Goal: Check status: Check status

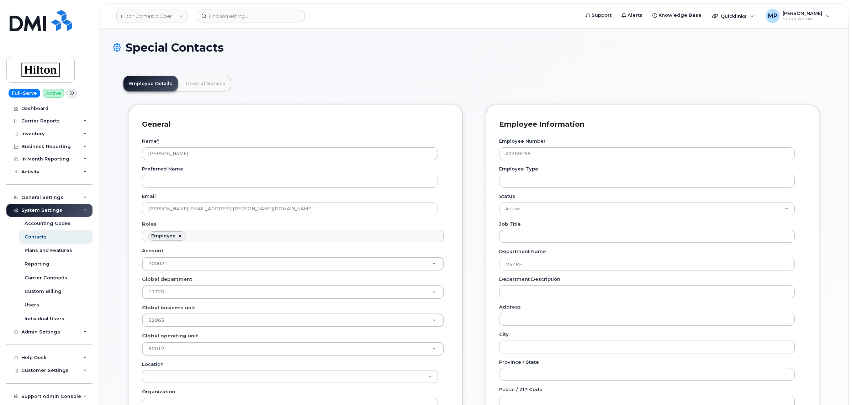
scroll to position [22, 0]
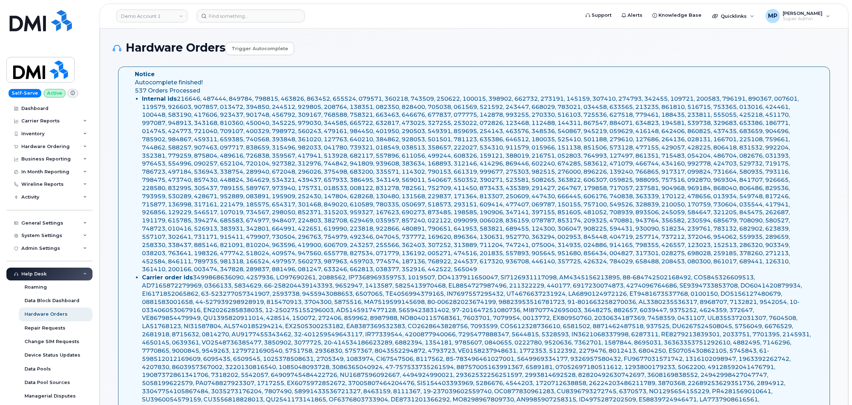
select select "Waiting for Dealer"
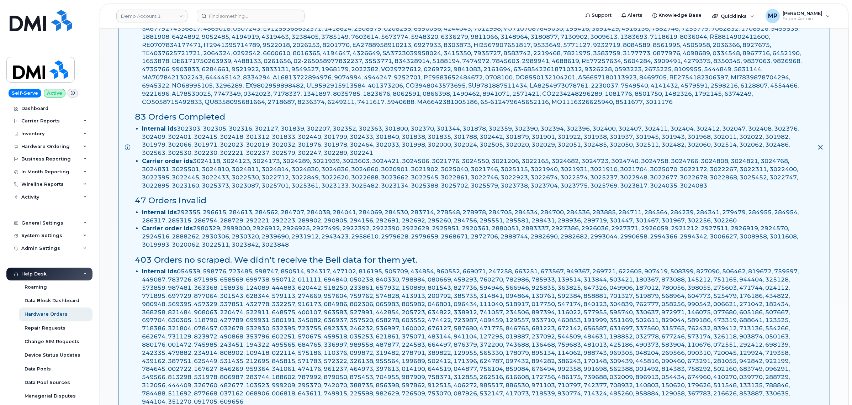
scroll to position [489, 0]
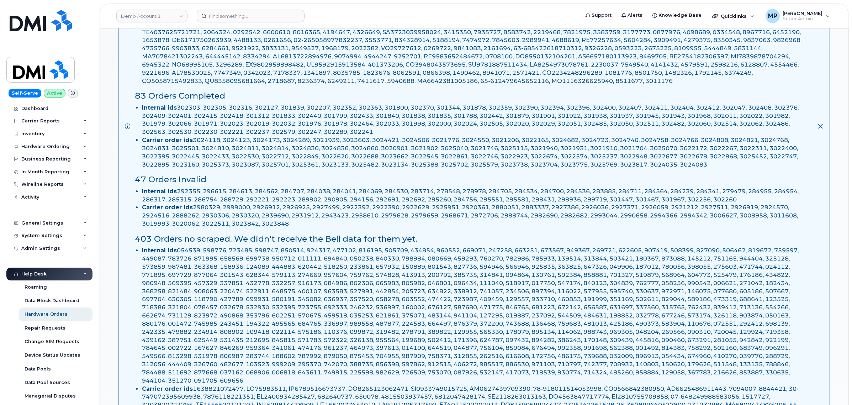
click at [190, 115] on li "Internal ids 302303, 302305, 302316, 302127, 301839, 302207, 302352, 302363, 30…" at bounding box center [477, 120] width 670 height 32
copy li "302303"
click at [239, 15] on input at bounding box center [251, 16] width 108 height 13
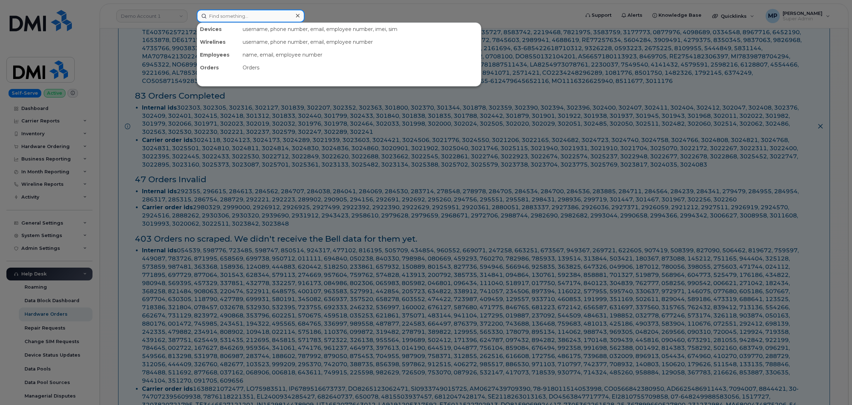
paste input "302303"
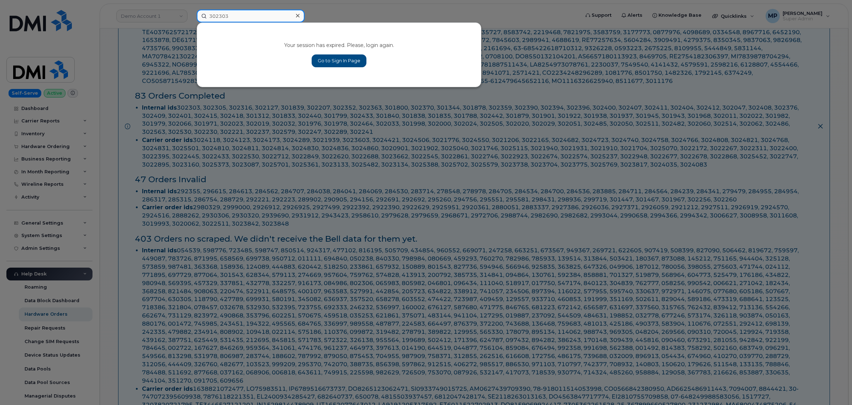
type input "302303"
click at [219, 15] on input "302303" at bounding box center [251, 16] width 108 height 13
click at [62, 26] on div at bounding box center [426, 202] width 852 height 405
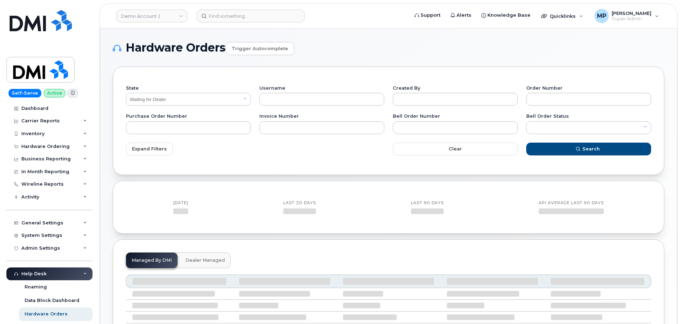
select select "Waiting for Dealer"
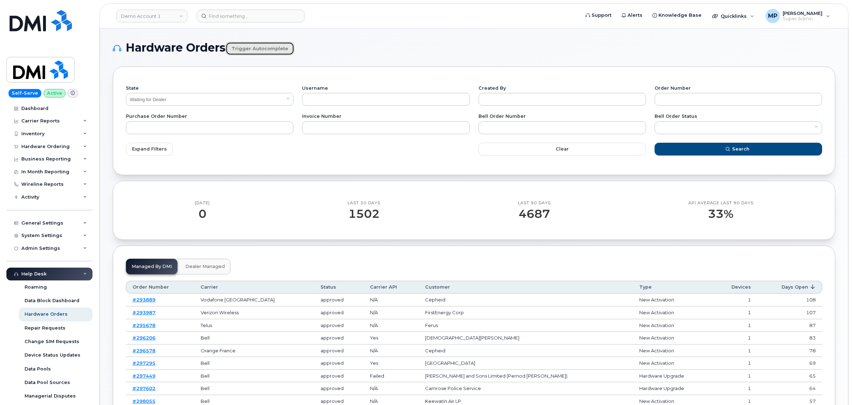
click at [252, 48] on link "Trigger autocomplete" at bounding box center [260, 48] width 69 height 13
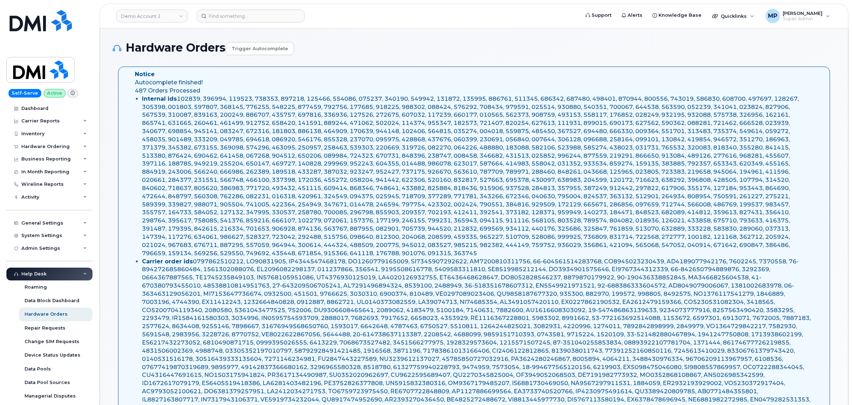
select select "Waiting for Dealer"
click at [151, 17] on link "Demo Account 1" at bounding box center [151, 16] width 71 height 13
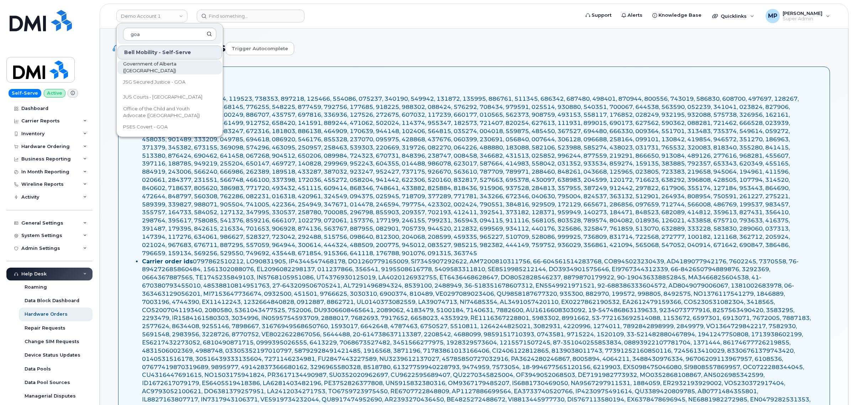
type input "goa"
click at [142, 65] on span "Government of Alberta ([GEOGRAPHIC_DATA])" at bounding box center [164, 67] width 82 height 14
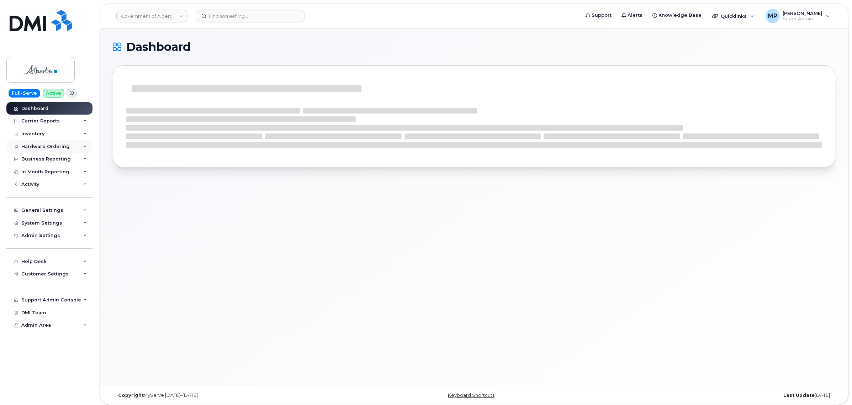
click at [34, 143] on div "Hardware Ordering" at bounding box center [49, 146] width 86 height 13
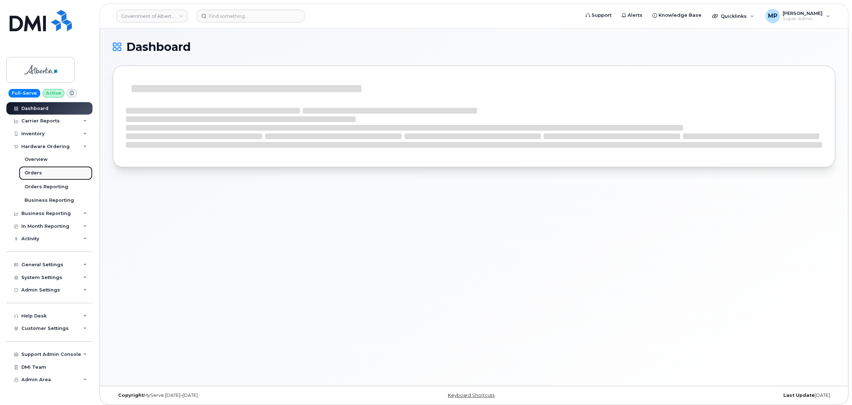
click at [35, 174] on div "Orders" at bounding box center [33, 173] width 17 height 6
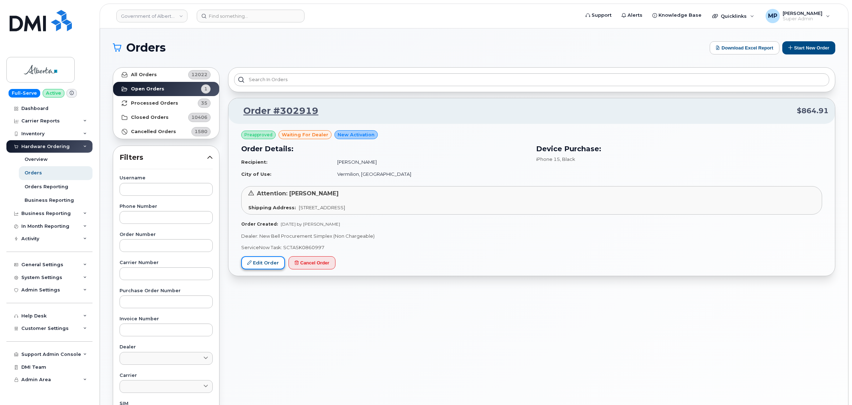
drag, startPoint x: 255, startPoint y: 262, endPoint x: 259, endPoint y: 260, distance: 3.7
click at [256, 262] on link "Edit Order" at bounding box center [263, 262] width 44 height 13
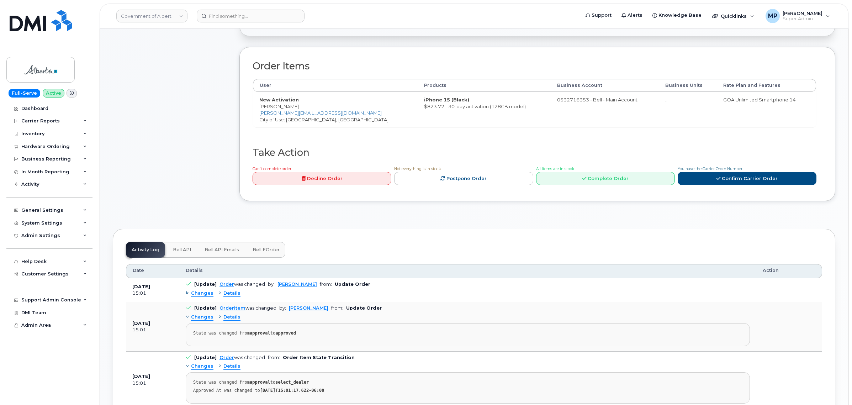
scroll to position [311, 0]
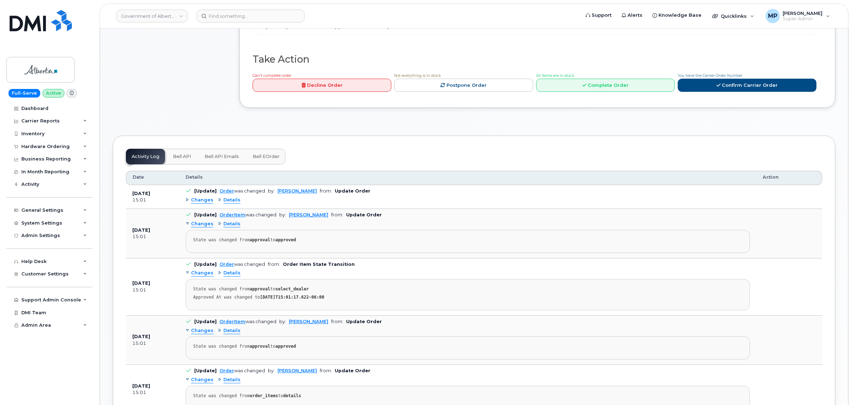
click at [232, 159] on span "Bell API Emails" at bounding box center [222, 157] width 35 height 6
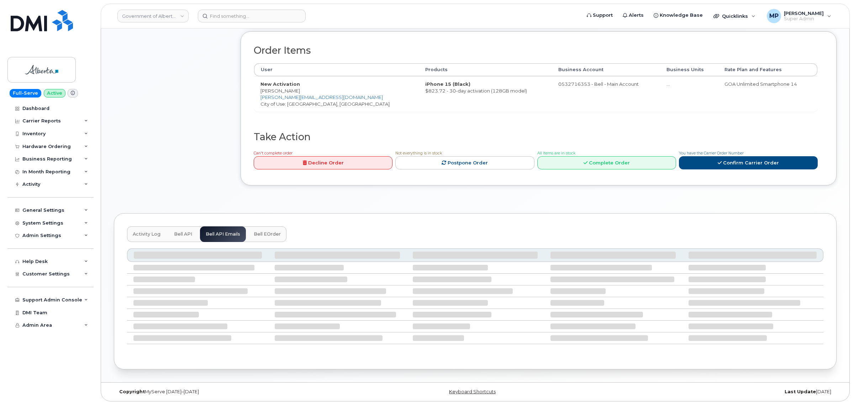
scroll to position [182, 0]
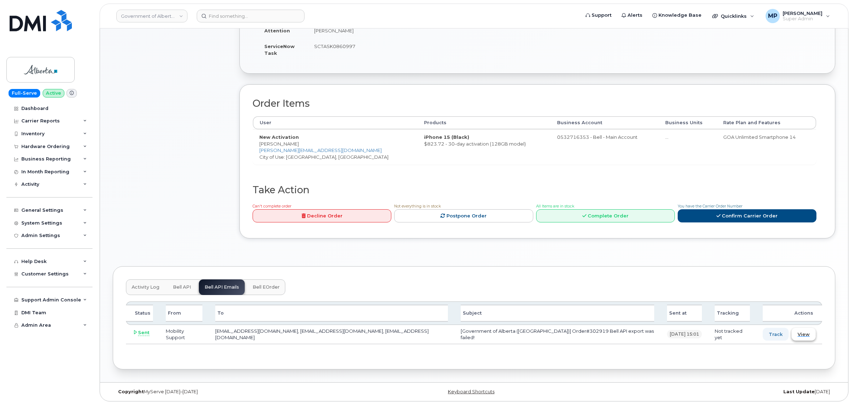
click at [804, 336] on span "View" at bounding box center [804, 334] width 12 height 7
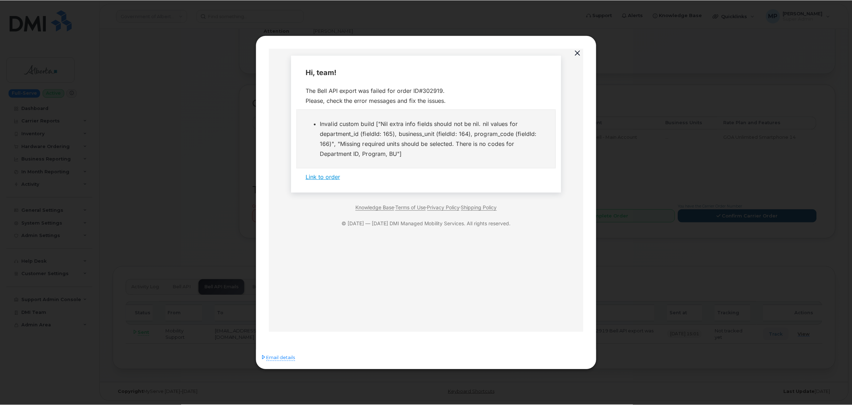
scroll to position [0, 0]
click at [580, 51] on button "button" at bounding box center [578, 53] width 11 height 10
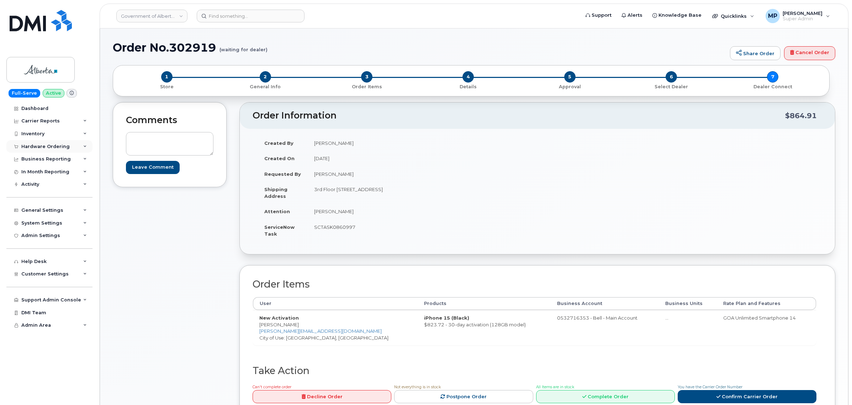
click at [41, 147] on div "Hardware Ordering" at bounding box center [45, 147] width 48 height 6
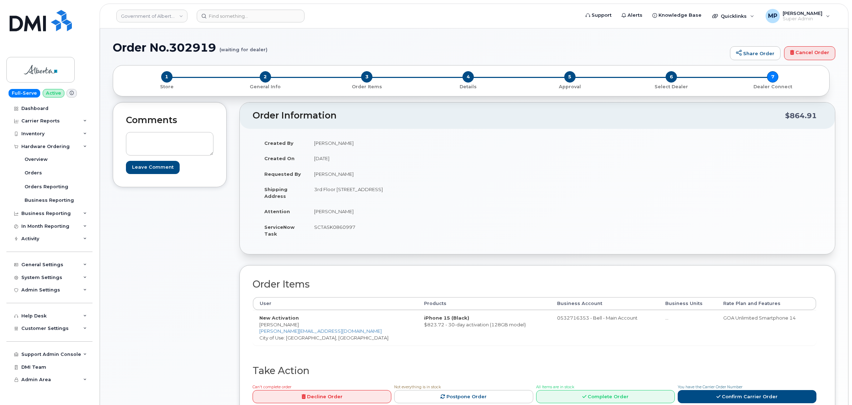
click at [311, 193] on td "3rd Floor [STREET_ADDRESS]" at bounding box center [420, 192] width 225 height 22
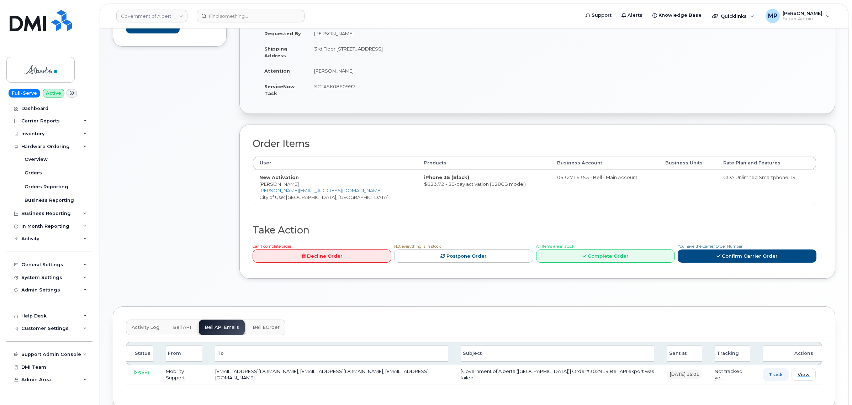
scroll to position [178, 0]
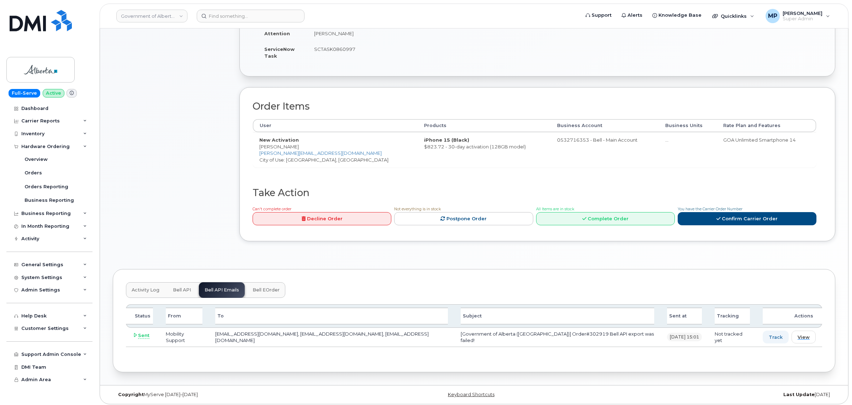
click at [179, 289] on span "Bell API" at bounding box center [182, 290] width 18 height 6
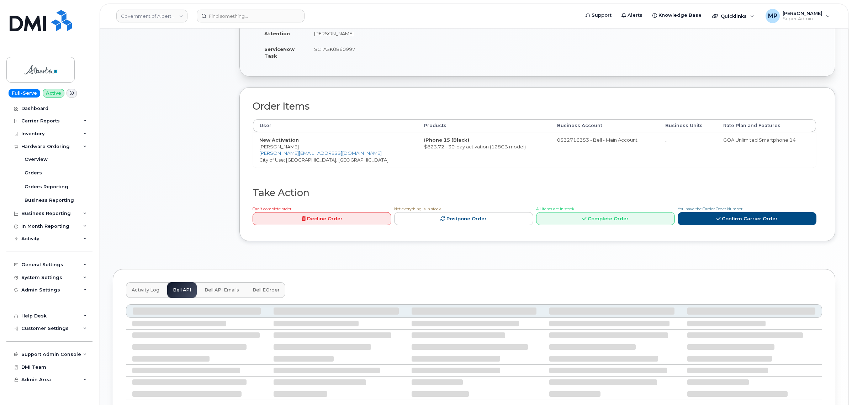
scroll to position [154, 0]
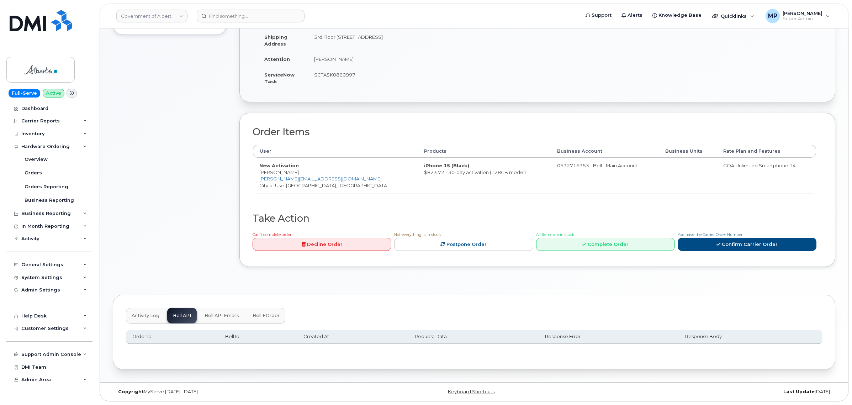
click at [135, 319] on button "Activity Log" at bounding box center [145, 316] width 39 height 16
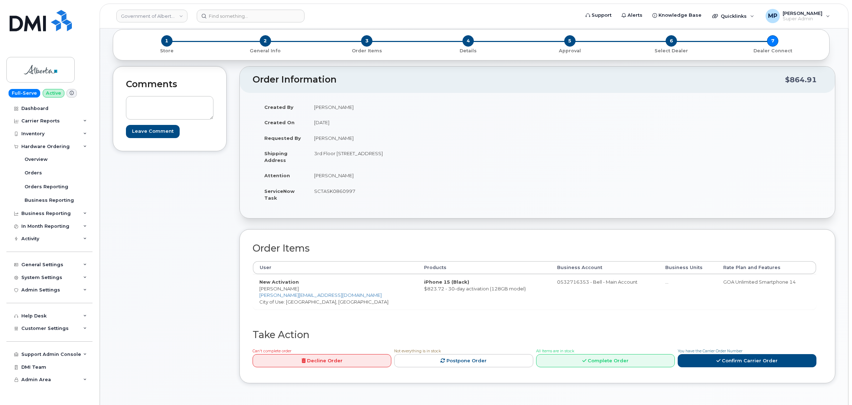
scroll to position [20, 0]
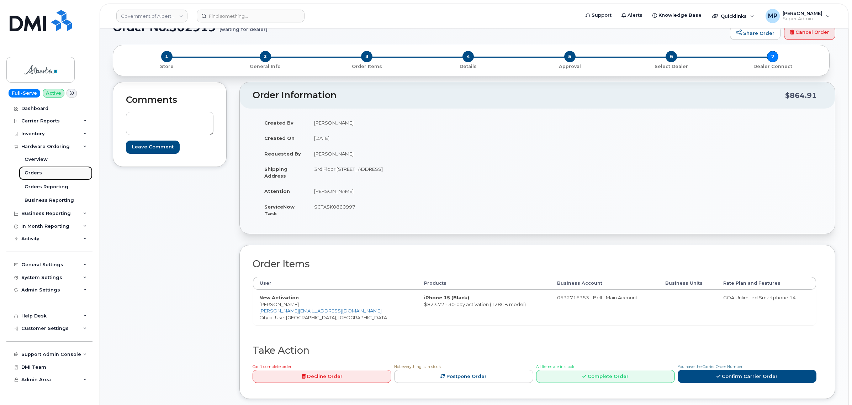
click at [36, 173] on div "Orders" at bounding box center [33, 173] width 17 height 6
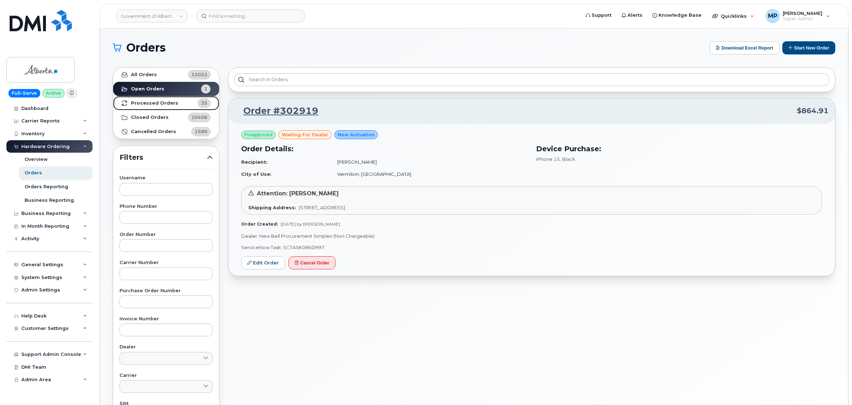
click at [140, 102] on strong "Processed Orders" at bounding box center [154, 103] width 47 height 6
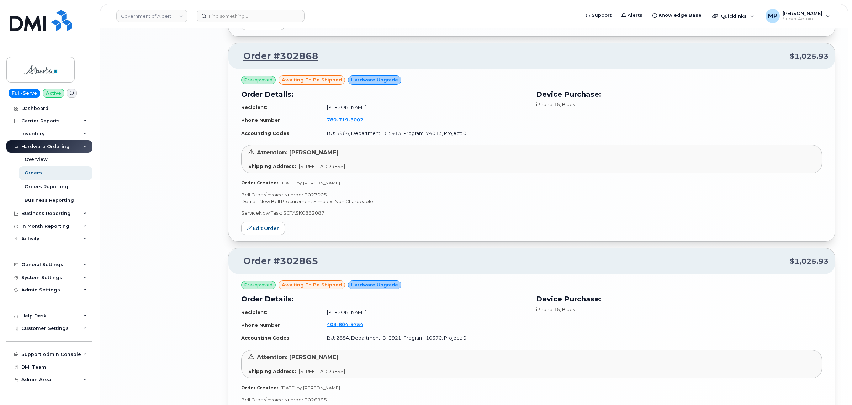
scroll to position [1383, 0]
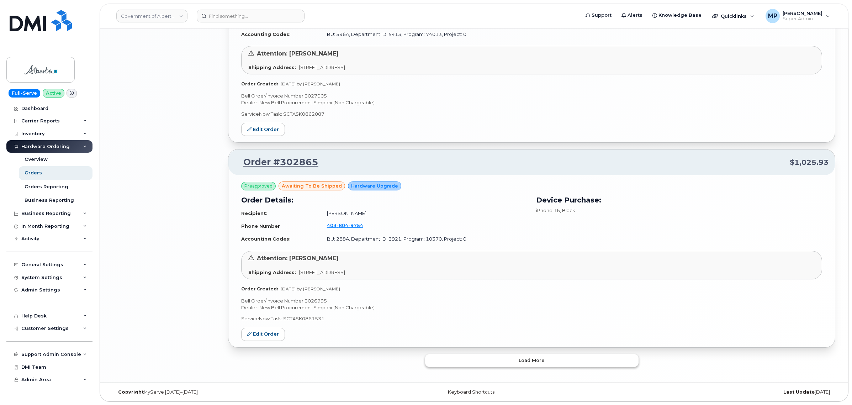
click at [482, 356] on button "Load more" at bounding box center [532, 360] width 214 height 13
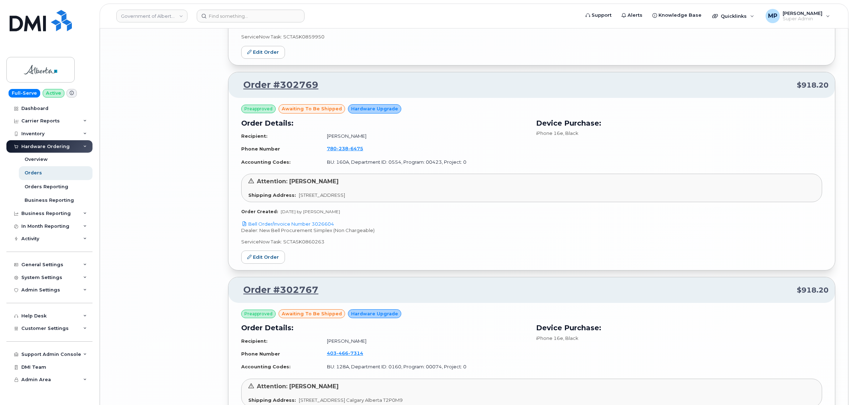
scroll to position [3022, 0]
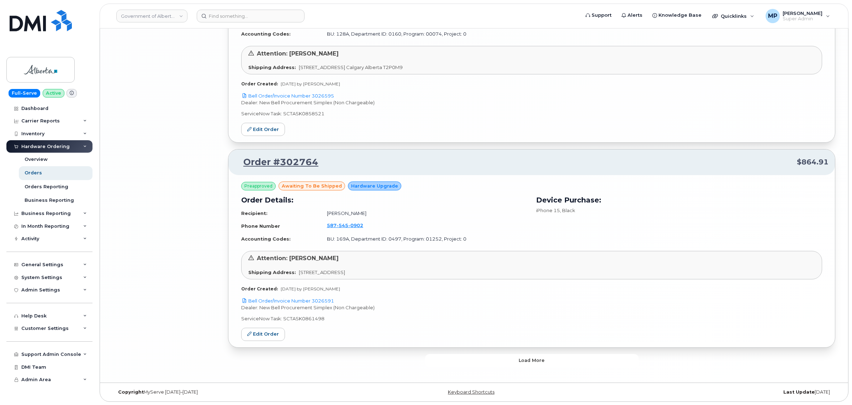
click at [481, 354] on button "Load more" at bounding box center [532, 360] width 214 height 13
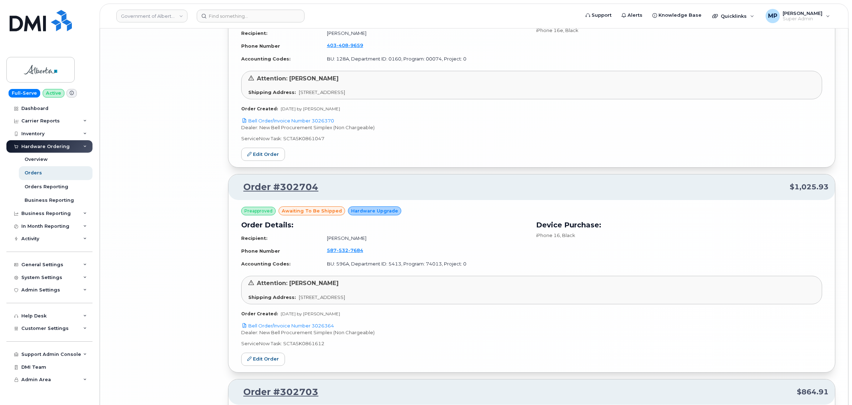
scroll to position [4808, 0]
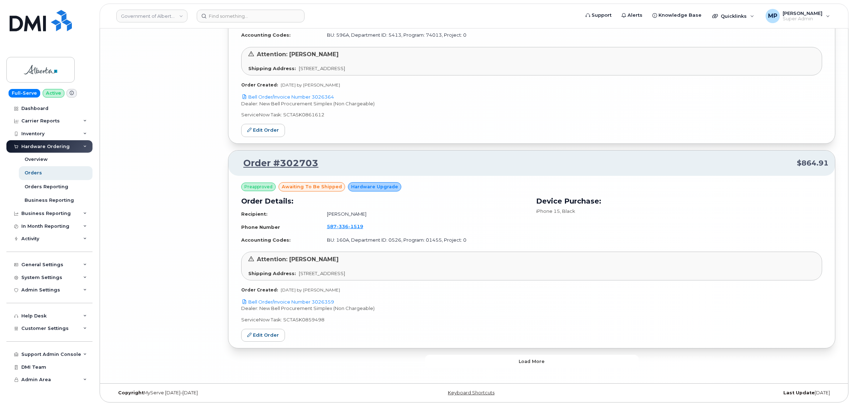
click at [481, 355] on button "Load more" at bounding box center [532, 361] width 214 height 13
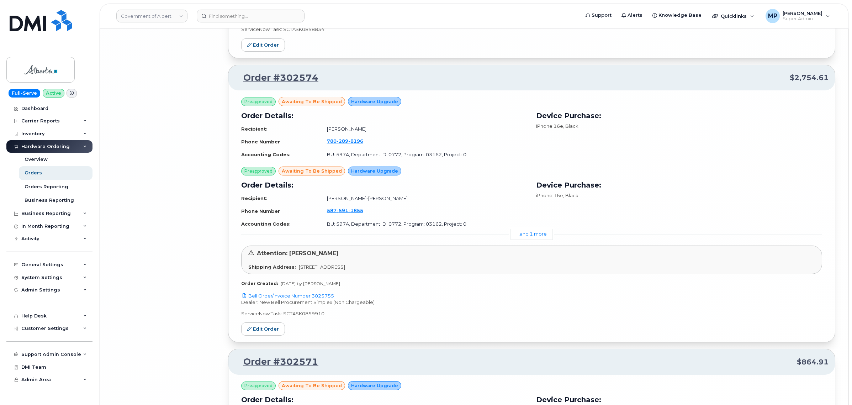
scroll to position [6526, 0]
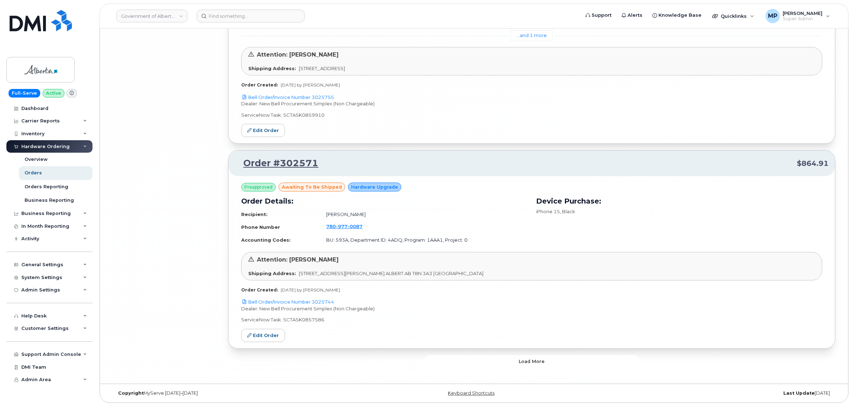
click at [481, 355] on button "Load more" at bounding box center [532, 361] width 214 height 13
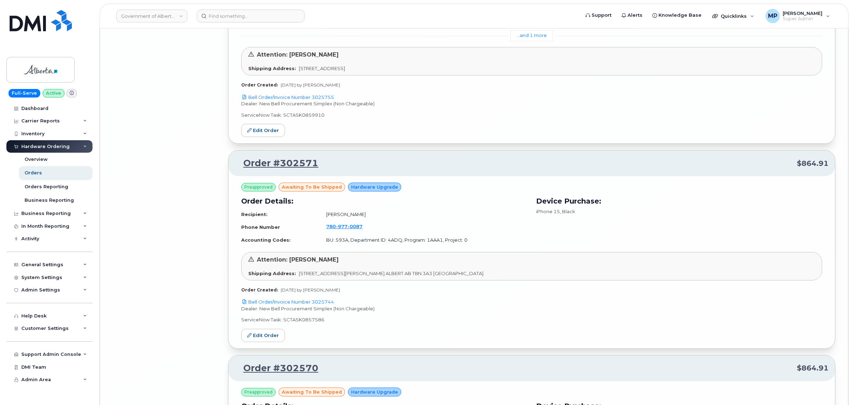
scroll to position [7126, 0]
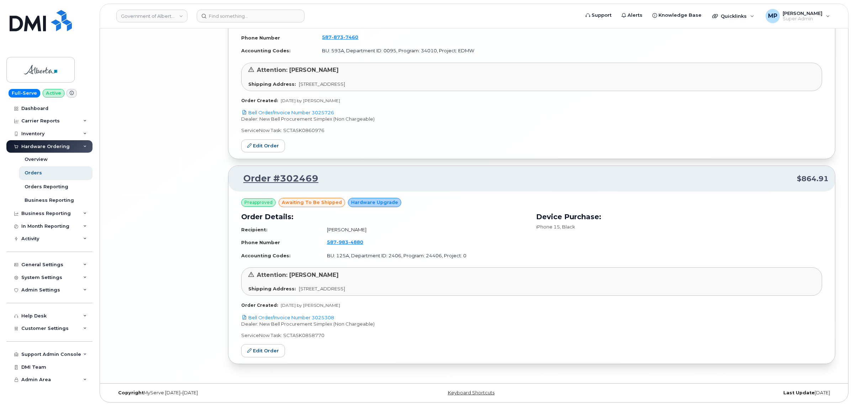
click at [484, 362] on div "Preapproved awaiting to be shipped Hardware Upgrade Order Details: Recipient: […" at bounding box center [531, 277] width 607 height 172
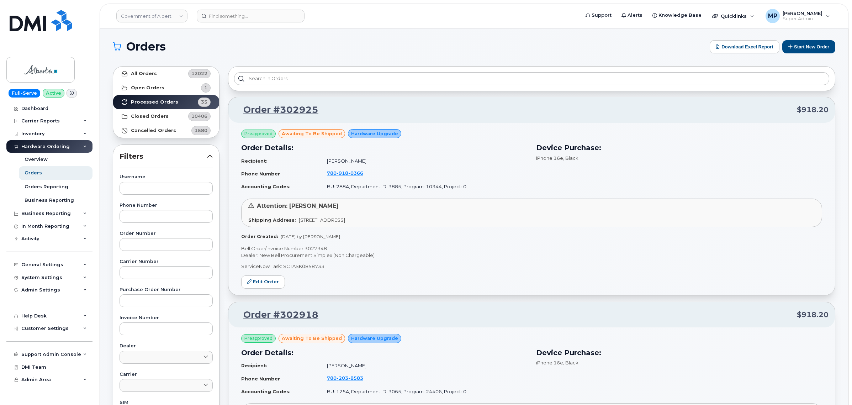
scroll to position [0, 0]
